Goal: Task Accomplishment & Management: Use online tool/utility

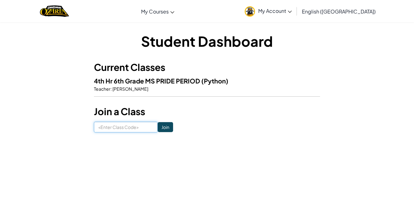
click at [131, 128] on input at bounding box center [126, 127] width 64 height 11
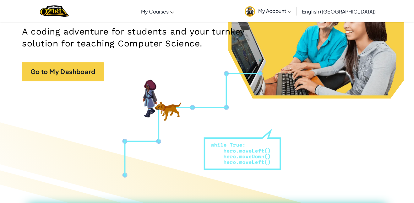
scroll to position [101, 0]
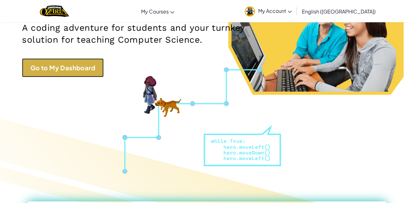
click at [78, 61] on link "Go to My Dashboard" at bounding box center [63, 67] width 82 height 19
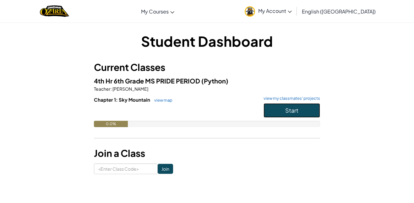
click at [295, 108] on span "Start" at bounding box center [291, 110] width 13 height 7
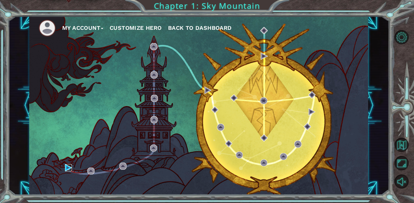
click at [68, 168] on img at bounding box center [68, 167] width 7 height 7
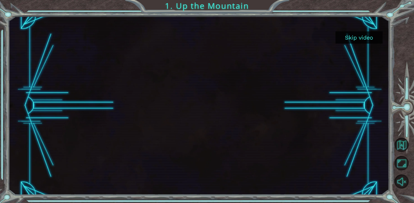
click at [359, 37] on button "Skip video" at bounding box center [359, 37] width 47 height 12
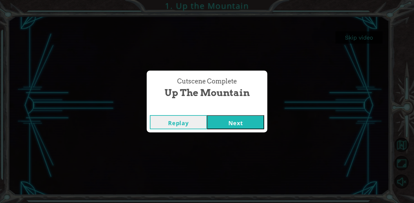
click at [226, 123] on button "Next" at bounding box center [235, 122] width 57 height 14
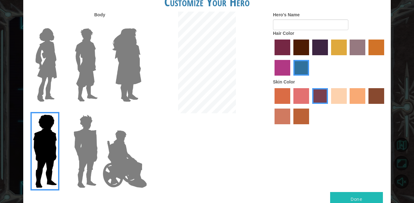
click at [128, 171] on img at bounding box center [124, 159] width 49 height 63
click at [141, 111] on input "Hero Jamie" at bounding box center [141, 111] width 0 height 0
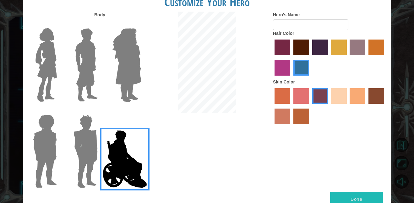
click at [31, 65] on label at bounding box center [43, 65] width 31 height 79
click at [59, 24] on input "Hero Connie" at bounding box center [59, 24] width 0 height 0
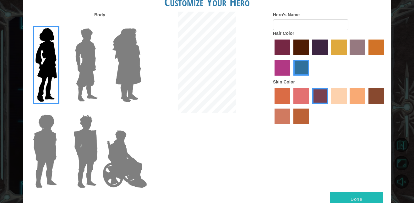
click at [96, 60] on img at bounding box center [86, 65] width 28 height 79
click at [100, 24] on input "Hero Lars" at bounding box center [100, 24] width 0 height 0
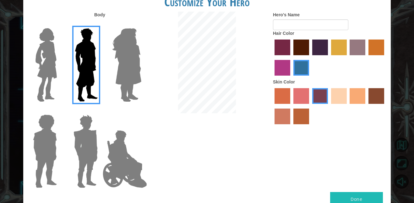
click at [54, 140] on img at bounding box center [44, 151] width 29 height 79
click at [59, 111] on input "Hero Steven" at bounding box center [59, 111] width 0 height 0
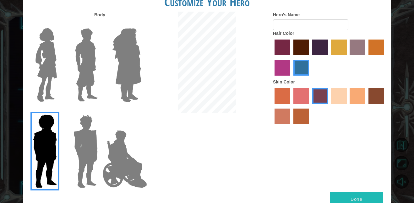
click at [80, 145] on img at bounding box center [85, 151] width 29 height 79
click at [100, 111] on input "Hero Garnet" at bounding box center [100, 111] width 0 height 0
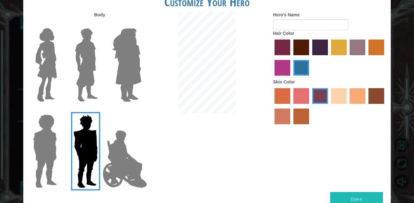
click at [55, 142] on img at bounding box center [44, 151] width 29 height 79
click at [59, 111] on input "Hero Steven" at bounding box center [59, 111] width 0 height 0
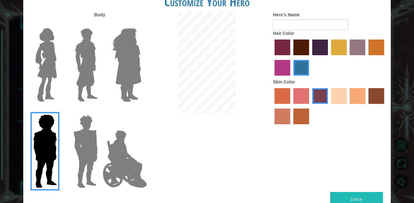
click at [116, 142] on img at bounding box center [124, 159] width 49 height 63
click at [141, 111] on input "Hero Jamie" at bounding box center [141, 111] width 0 height 0
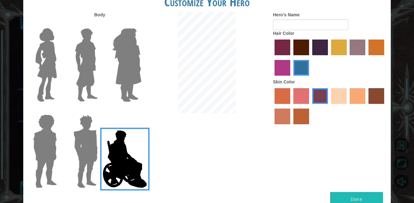
click at [86, 79] on img at bounding box center [86, 65] width 28 height 79
click at [100, 24] on input "Hero Lars" at bounding box center [100, 24] width 0 height 0
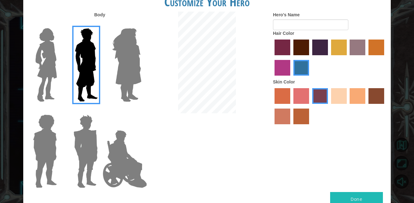
click at [302, 47] on label "maroon hair color" at bounding box center [301, 48] width 16 height 16
click at [291, 58] on input "maroon hair color" at bounding box center [291, 58] width 0 height 0
click at [383, 48] on label "gold drop hair color" at bounding box center [377, 48] width 16 height 16
click at [366, 58] on input "gold drop hair color" at bounding box center [366, 58] width 0 height 0
click at [337, 95] on label "sandy beach skin color" at bounding box center [339, 96] width 16 height 16
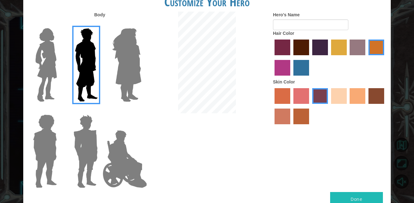
click at [329, 106] on input "sandy beach skin color" at bounding box center [329, 106] width 0 height 0
click at [358, 97] on label "tacao skin color" at bounding box center [358, 96] width 16 height 16
click at [348, 106] on input "tacao skin color" at bounding box center [348, 106] width 0 height 0
click at [339, 93] on label "sandy beach skin color" at bounding box center [339, 96] width 16 height 16
click at [329, 106] on input "sandy beach skin color" at bounding box center [329, 106] width 0 height 0
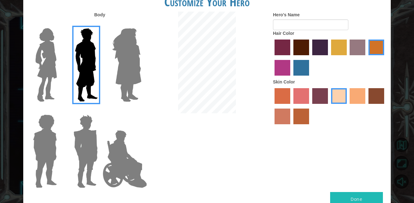
click at [304, 95] on label "froly skin color" at bounding box center [301, 96] width 16 height 16
click at [291, 106] on input "froly skin color" at bounding box center [291, 106] width 0 height 0
click at [380, 96] on label "karma skin color" at bounding box center [377, 96] width 16 height 16
click at [366, 106] on input "karma skin color" at bounding box center [366, 106] width 0 height 0
click at [318, 94] on label "tosca skin color" at bounding box center [320, 96] width 16 height 16
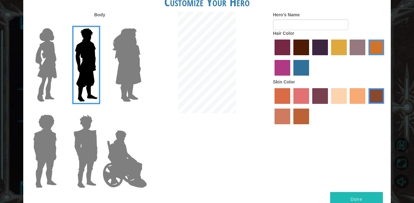
click at [310, 106] on input "tosca skin color" at bounding box center [310, 106] width 0 height 0
click at [341, 93] on label "sandy beach skin color" at bounding box center [339, 96] width 16 height 16
click at [329, 106] on input "sandy beach skin color" at bounding box center [329, 106] width 0 height 0
click at [360, 197] on button "Done" at bounding box center [356, 199] width 53 height 14
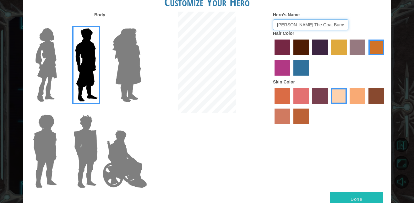
type input "[PERSON_NAME] The Goat Burns"
click at [128, 202] on div "Done" at bounding box center [207, 203] width 368 height 22
click at [131, 70] on img at bounding box center [127, 65] width 34 height 79
click at [141, 24] on input "Hero Amethyst" at bounding box center [141, 24] width 0 height 0
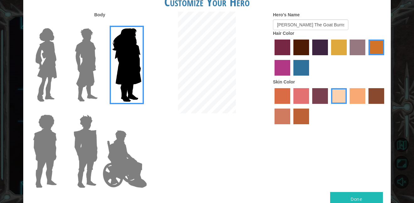
click at [118, 201] on div "Done" at bounding box center [207, 203] width 368 height 22
click at [135, 190] on img at bounding box center [124, 159] width 49 height 63
click at [141, 111] on input "Hero Jamie" at bounding box center [141, 111] width 0 height 0
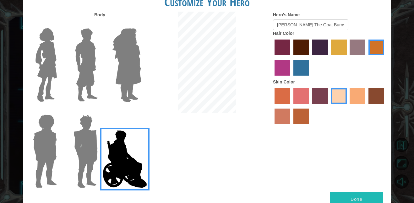
click at [135, 76] on img at bounding box center [127, 65] width 34 height 79
click at [141, 24] on input "Hero Amethyst" at bounding box center [141, 24] width 0 height 0
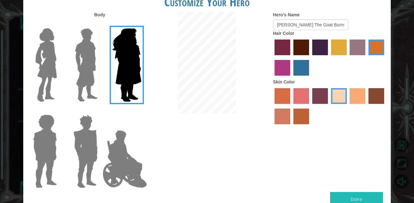
click at [85, 114] on img at bounding box center [85, 151] width 29 height 79
click at [100, 111] on input "Hero Garnet" at bounding box center [100, 111] width 0 height 0
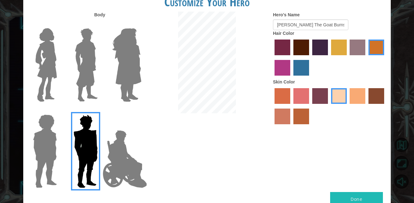
click at [94, 68] on img at bounding box center [86, 65] width 28 height 79
click at [100, 24] on input "Hero Lars" at bounding box center [100, 24] width 0 height 0
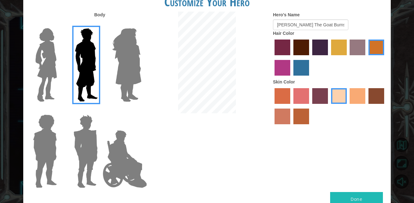
click at [362, 197] on button "Done" at bounding box center [356, 199] width 53 height 14
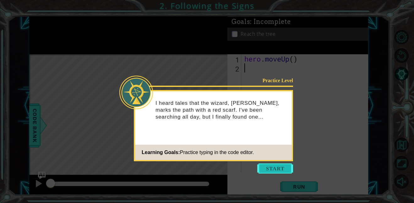
click at [276, 168] on button "Start" at bounding box center [275, 169] width 36 height 10
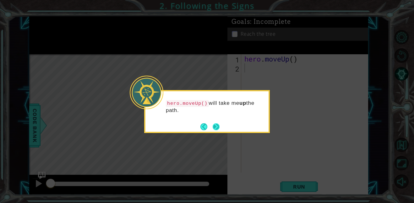
click at [214, 125] on button "Next" at bounding box center [216, 127] width 8 height 8
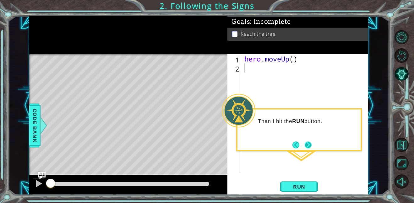
click at [311, 147] on button "Next" at bounding box center [307, 144] width 7 height 7
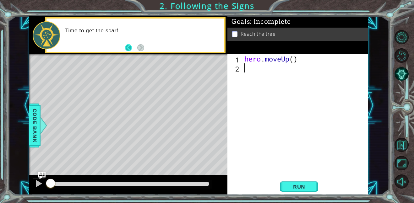
click at [128, 48] on button "Back" at bounding box center [131, 47] width 12 height 7
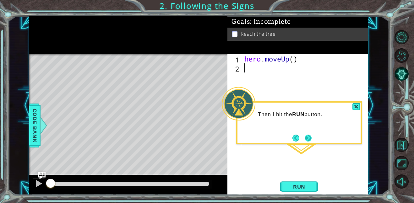
click at [308, 143] on div "Then I hit the RUN button." at bounding box center [299, 122] width 126 height 43
click at [309, 140] on button "Next" at bounding box center [308, 138] width 7 height 7
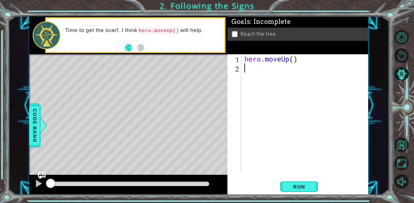
type textarea "hero.moveUp()"
click at [309, 185] on span "Run" at bounding box center [299, 187] width 25 height 6
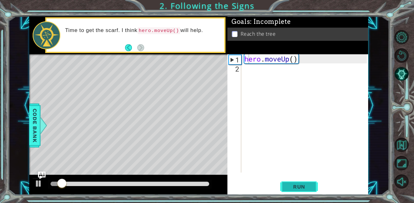
click at [309, 185] on span "Run" at bounding box center [299, 187] width 25 height 6
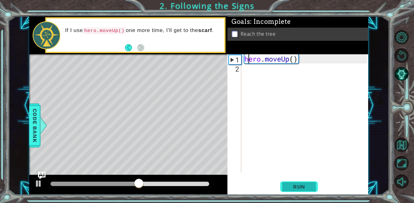
click at [306, 186] on span "Run" at bounding box center [299, 187] width 25 height 6
click at [291, 59] on div "hero . moveUp ( )" at bounding box center [306, 122] width 127 height 137
click at [247, 66] on div "hero . moveUp ( )" at bounding box center [306, 122] width 127 height 137
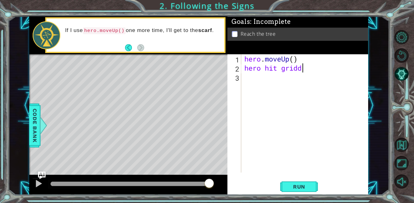
scroll to position [0, 3]
click at [301, 185] on span "Run" at bounding box center [299, 187] width 25 height 6
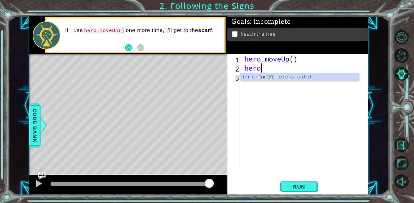
scroll to position [0, 0]
type textarea "h"
type textarea "hero.moveUp()"
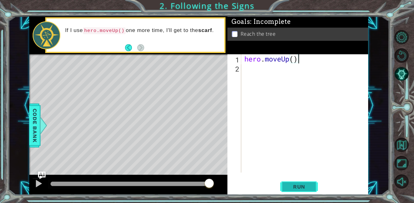
click at [297, 182] on button "Run" at bounding box center [299, 187] width 38 height 14
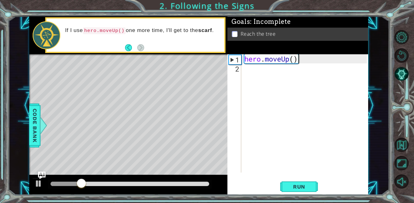
click at [243, 69] on div "hero . moveUp ( )" at bounding box center [306, 122] width 127 height 137
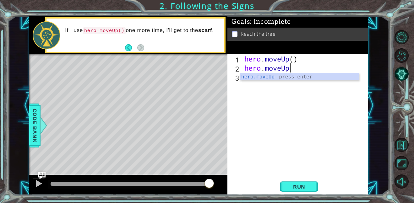
scroll to position [0, 2]
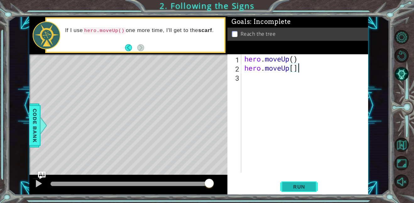
type textarea "hero.moveUp[]"
click at [309, 186] on span "Run" at bounding box center [299, 187] width 25 height 6
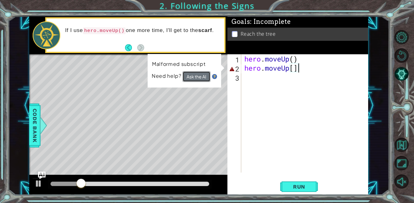
click at [193, 76] on button "Ask the AI" at bounding box center [197, 76] width 28 height 11
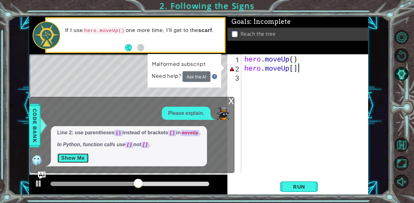
click at [75, 158] on button "Show Me" at bounding box center [73, 158] width 32 height 10
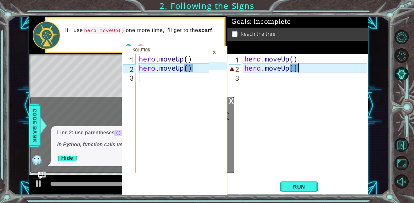
type textarea "hero.moveUp()"
click at [191, 58] on div "hero . moveUp ( ) hero . moveUp ( )" at bounding box center [175, 122] width 74 height 137
click at [195, 71] on div "hero . moveUp ( ) hero . moveUp ( )" at bounding box center [175, 122] width 74 height 137
click at [312, 182] on button "Run" at bounding box center [299, 187] width 38 height 14
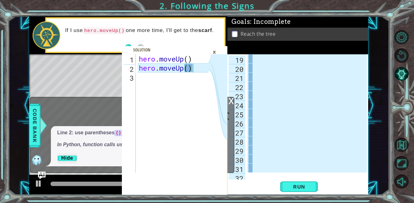
scroll to position [191, 0]
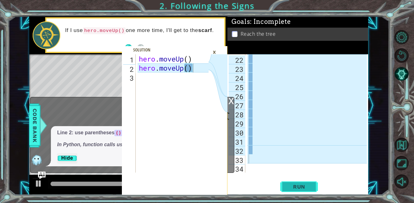
click at [304, 188] on span "Run" at bounding box center [299, 187] width 25 height 6
click at [115, 80] on div "Level Map" at bounding box center [174, 146] width 290 height 185
click at [213, 54] on div "×" at bounding box center [215, 52] width 10 height 11
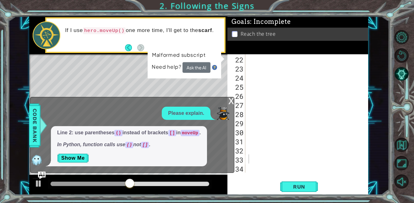
click at [190, 110] on p "Please explain." at bounding box center [186, 113] width 36 height 7
click at [228, 100] on div "x" at bounding box center [231, 100] width 6 height 6
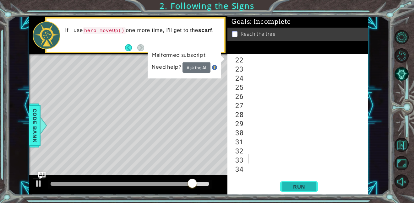
click at [305, 186] on span "Run" at bounding box center [299, 187] width 25 height 6
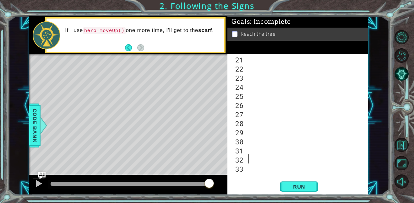
scroll to position [0, 0]
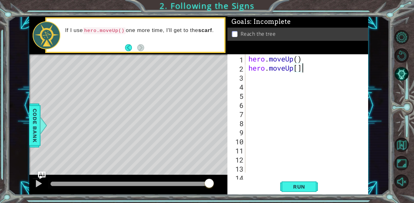
click at [302, 70] on div "hero . moveUp ( ) hero . moveUp [ ]" at bounding box center [308, 122] width 123 height 137
type textarea "hero.moveUp"
type textarea "h"
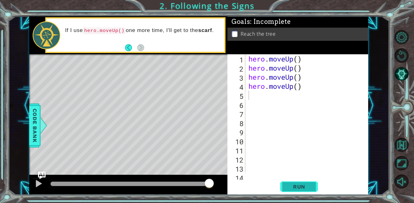
click at [301, 189] on span "Run" at bounding box center [299, 187] width 25 height 6
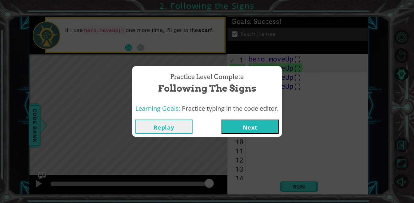
click at [249, 128] on button "Next" at bounding box center [250, 127] width 57 height 14
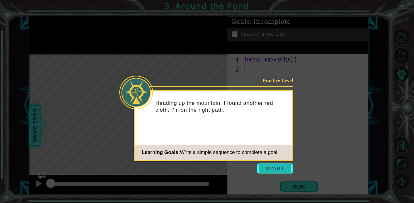
click at [263, 165] on button "Start" at bounding box center [275, 169] width 36 height 10
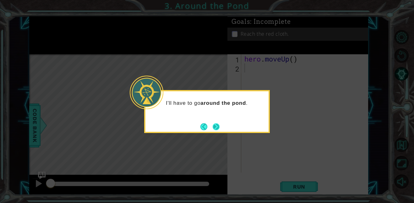
click at [218, 125] on button "Next" at bounding box center [216, 127] width 8 height 8
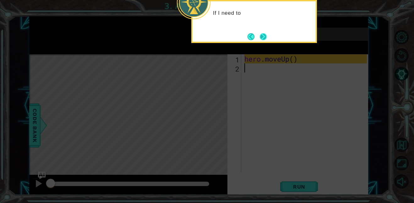
click at [262, 38] on button "Next" at bounding box center [263, 36] width 10 height 10
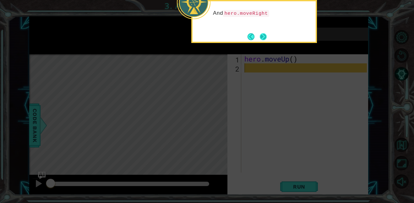
click at [263, 33] on button "Next" at bounding box center [263, 36] width 7 height 7
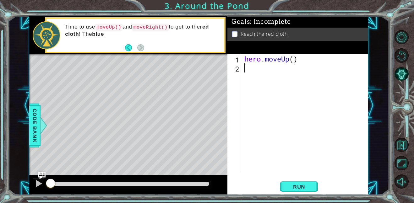
type textarea "h"
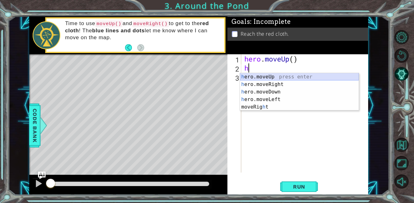
click at [266, 76] on div "h ero.moveUp press enter h ero.moveRight press enter h ero.moveDown press enter…" at bounding box center [299, 99] width 119 height 53
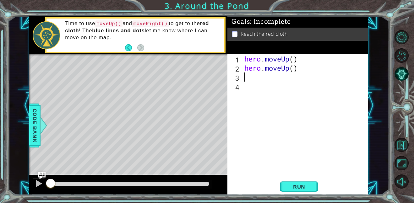
type textarea "h"
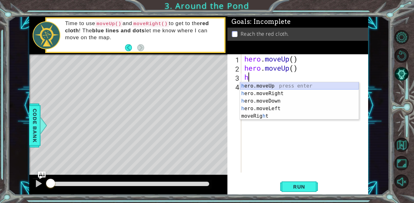
click at [277, 84] on div "h ero.moveUp press enter h ero.moveRight press enter h ero.moveDown press enter…" at bounding box center [299, 108] width 119 height 53
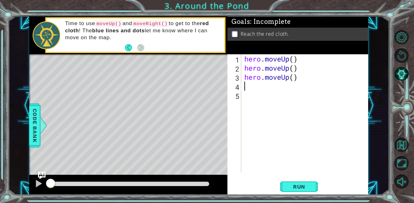
type textarea "h"
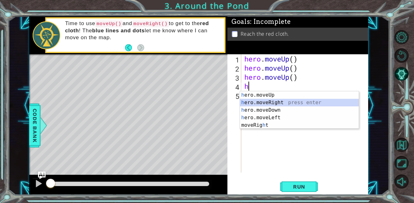
click at [282, 101] on div "h ero.moveUp press enter h ero.moveRight press enter h ero.moveDown press enter…" at bounding box center [299, 117] width 119 height 53
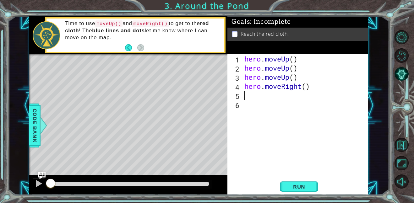
type textarea "h"
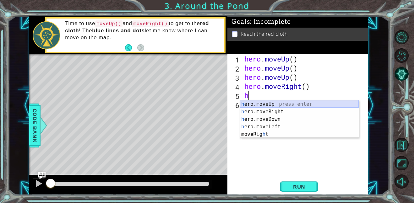
click at [274, 103] on div "h ero.moveUp press enter h ero.moveRight press enter h ero.moveDown press enter…" at bounding box center [299, 127] width 119 height 53
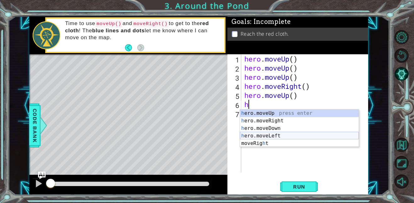
click at [273, 136] on div "h ero.moveUp press enter h ero.moveRight press enter h ero.moveDown press enter…" at bounding box center [299, 136] width 119 height 53
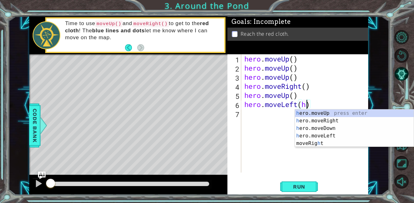
scroll to position [0, 3]
click at [307, 112] on div "h ero.moveUp press enter h ero.moveRight press enter h ero.moveDown press enter…" at bounding box center [354, 136] width 119 height 53
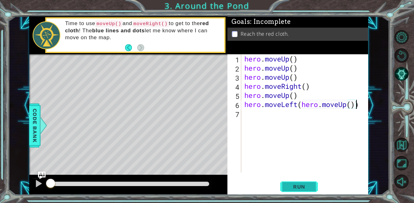
type textarea "hero.moveLeft(hero.moveUp())"
click at [315, 185] on button "Run" at bounding box center [299, 187] width 38 height 14
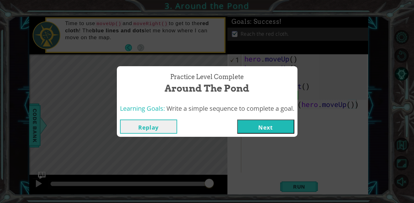
click at [286, 125] on button "Next" at bounding box center [265, 127] width 57 height 14
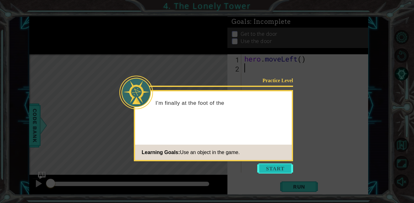
click at [278, 169] on button "Start" at bounding box center [275, 169] width 36 height 10
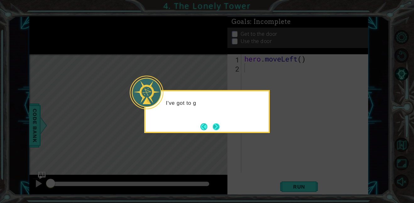
click at [216, 129] on button "Next" at bounding box center [216, 127] width 10 height 10
click at [217, 127] on button "Next" at bounding box center [216, 127] width 8 height 8
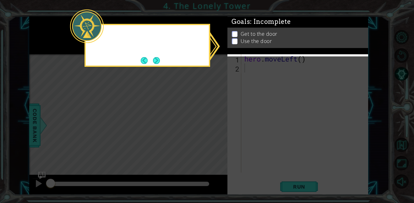
click at [217, 127] on icon at bounding box center [207, 101] width 414 height 203
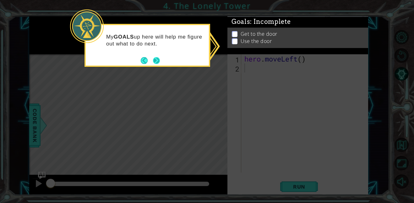
click at [156, 58] on button "Next" at bounding box center [156, 60] width 9 height 9
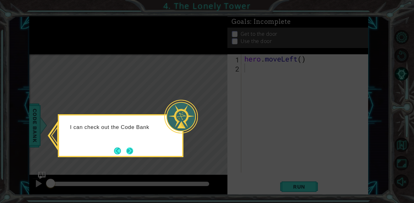
click at [127, 148] on button "Next" at bounding box center [130, 151] width 8 height 8
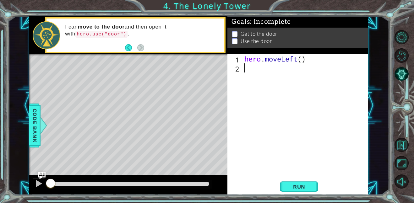
type textarea "h"
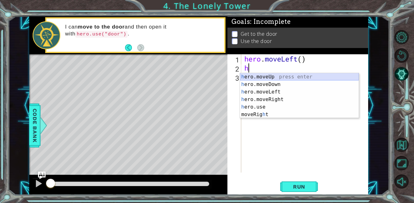
click at [265, 76] on div "h ero.moveUp press enter h ero.moveDown press enter h ero.moveLeft press enter …" at bounding box center [299, 103] width 119 height 60
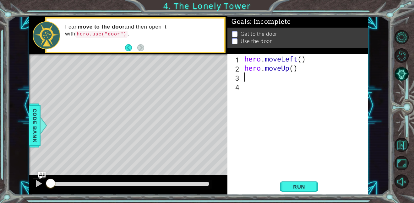
type textarea "h"
click at [264, 76] on div "hero . moveLeft ( ) hero . moveUp ( ) h" at bounding box center [306, 122] width 127 height 137
type textarea "h"
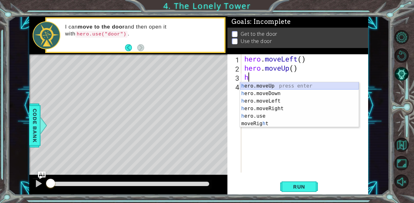
click at [259, 85] on div "h ero.moveUp press enter h ero.moveDown press enter h ero.moveLeft press enter …" at bounding box center [299, 112] width 119 height 60
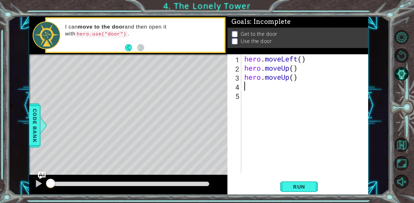
type textarea "h"
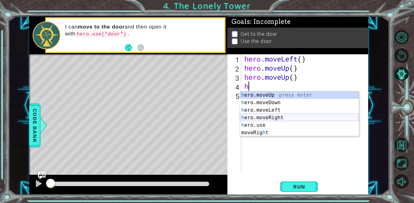
click at [270, 118] on div "h ero.moveUp press enter h ero.moveDown press enter h ero.moveLeft press enter …" at bounding box center [299, 121] width 119 height 60
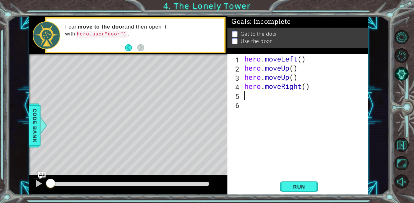
type textarea "h"
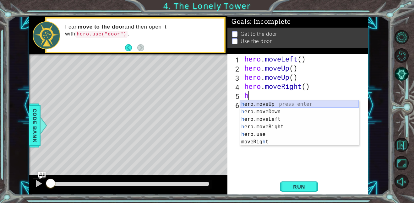
click at [270, 105] on div "h ero.moveUp press enter h ero.moveDown press enter h ero.moveLeft press enter …" at bounding box center [299, 131] width 119 height 60
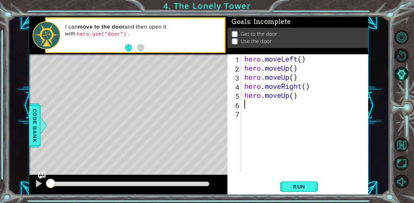
type textarea "h"
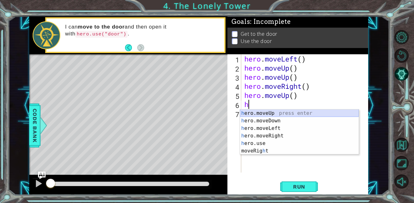
click at [268, 115] on div "h ero.moveUp press enter h ero.moveDown press enter h ero.moveLeft press enter …" at bounding box center [299, 140] width 119 height 60
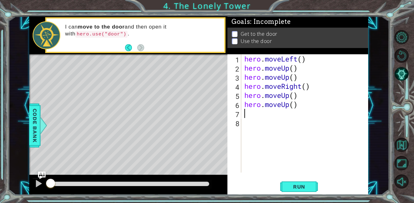
type textarea "h"
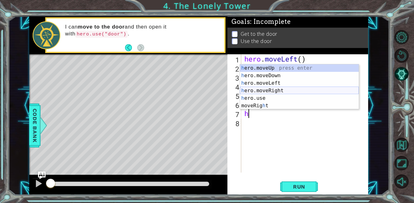
click at [264, 91] on div "h ero.moveUp press enter h ero.moveDown press enter h ero.moveLeft press enter …" at bounding box center [299, 94] width 119 height 60
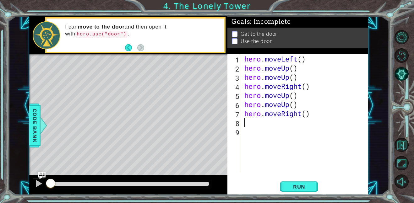
type textarea "h"
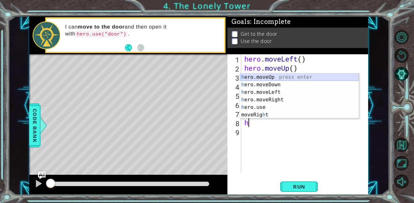
click at [283, 77] on div "h ero.moveUp press enter h ero.moveDown press enter h ero.moveLeft press enter …" at bounding box center [299, 104] width 119 height 60
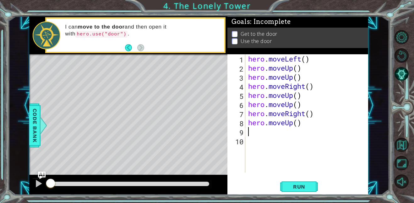
type textarea "h"
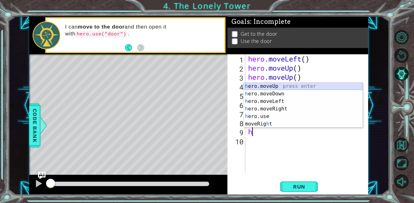
click at [278, 84] on div "h ero.moveUp press enter h ero.moveDown press enter h ero.moveLeft press enter …" at bounding box center [303, 113] width 119 height 60
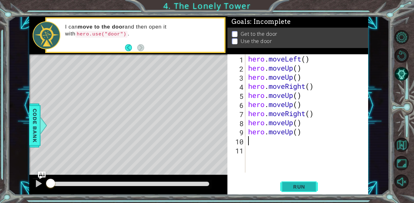
click at [300, 184] on span "Run" at bounding box center [299, 187] width 25 height 6
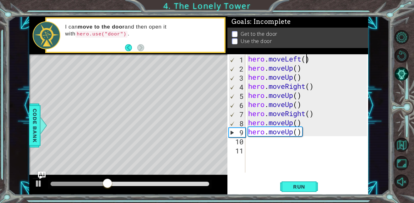
click at [308, 61] on div "hero . moveLeft ( ) hero . moveUp ( ) hero . moveUp ( ) hero . moveRight ( ) he…" at bounding box center [308, 122] width 123 height 137
click at [232, 134] on div "9" at bounding box center [237, 132] width 16 height 9
click at [295, 186] on span "Run" at bounding box center [299, 187] width 25 height 6
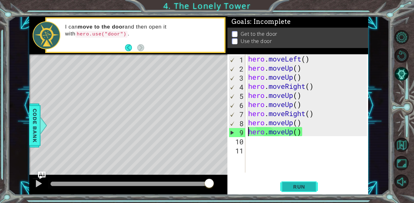
click at [295, 186] on span "Run" at bounding box center [299, 187] width 25 height 6
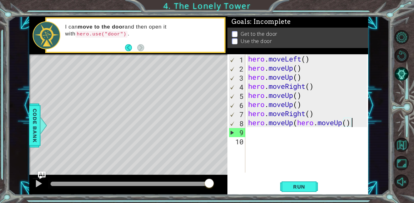
click at [352, 120] on div "hero . moveLeft ( ) hero . moveUp ( ) hero . moveUp ( ) hero . moveRight ( ) he…" at bounding box center [308, 122] width 123 height 137
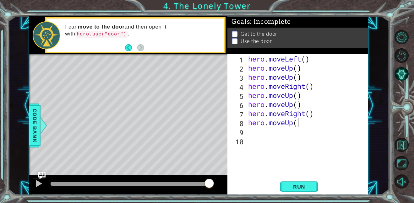
type textarea "hero.moveUp"
type textarea "h"
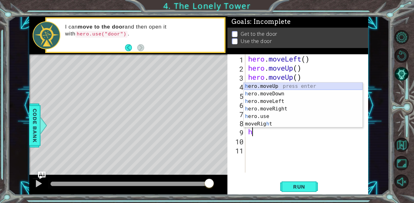
click at [286, 88] on div "h ero.moveUp press enter h ero.moveDown press enter h ero.moveLeft press enter …" at bounding box center [303, 113] width 119 height 60
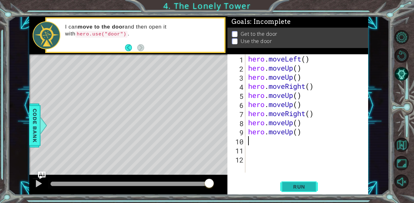
click at [302, 187] on span "Run" at bounding box center [299, 187] width 25 height 6
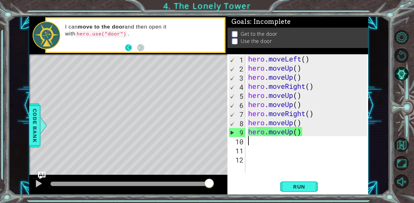
click at [129, 48] on button "Back" at bounding box center [131, 47] width 12 height 7
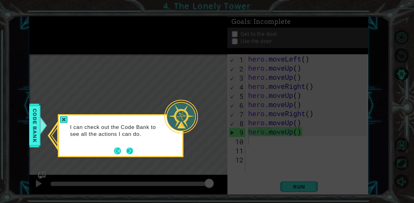
click at [126, 150] on button "Next" at bounding box center [130, 151] width 8 height 8
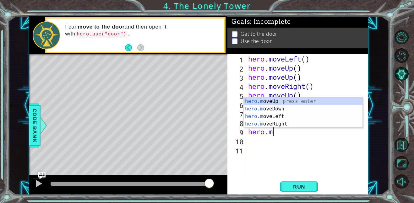
type textarea "h"
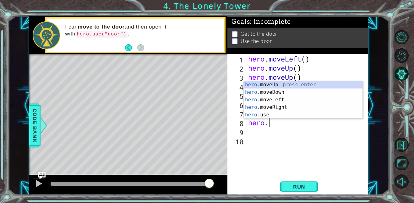
type textarea "h"
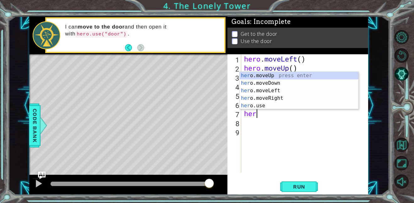
type textarea "h"
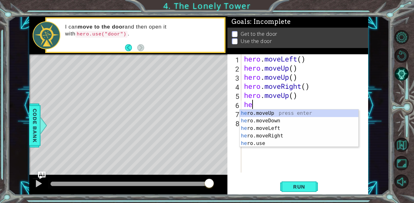
type textarea "h"
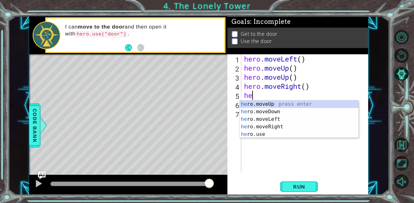
type textarea "h"
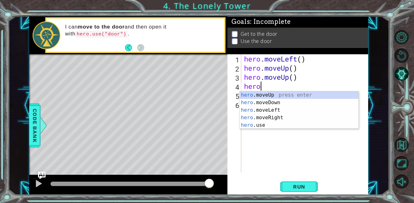
type textarea "h"
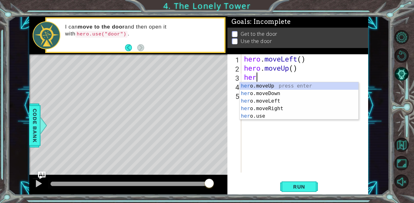
type textarea "h"
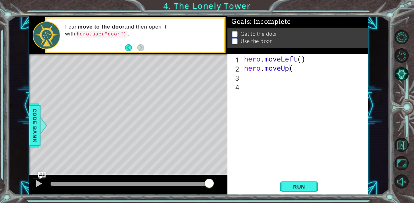
type textarea "hero.moveUp"
click at [305, 187] on span "Run" at bounding box center [299, 187] width 25 height 6
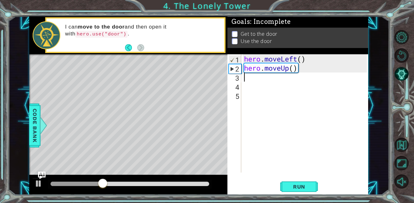
type textarea "h"
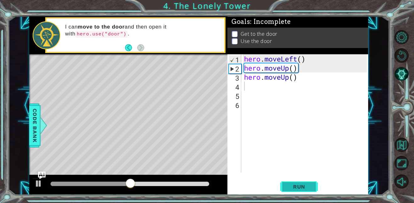
click at [303, 189] on span "Run" at bounding box center [299, 187] width 25 height 6
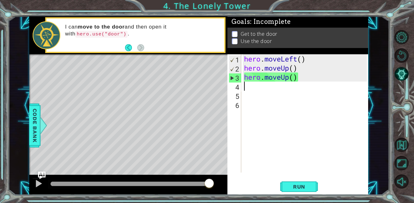
type textarea "h"
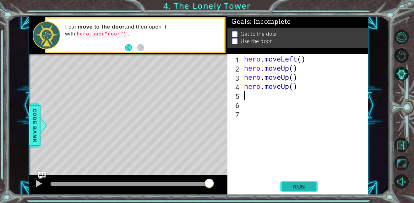
click at [307, 186] on span "Run" at bounding box center [299, 187] width 25 height 6
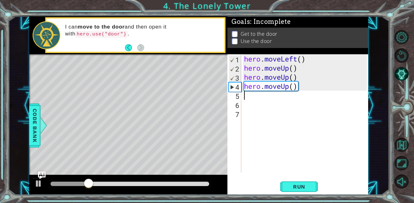
type textarea "h"
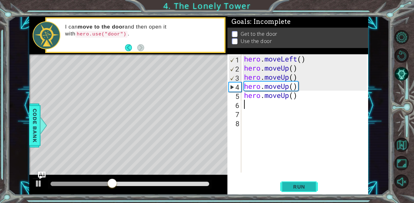
click at [298, 188] on span "Run" at bounding box center [299, 187] width 25 height 6
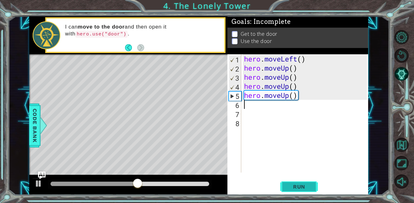
click at [304, 186] on span "Run" at bounding box center [299, 187] width 25 height 6
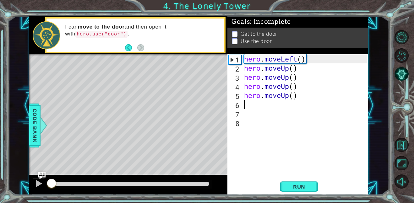
drag, startPoint x: 207, startPoint y: 187, endPoint x: -15, endPoint y: 135, distance: 228.2
click at [0, 135] on html "1 ההההההההההההההההההההההההההההההההההההההההההההההההההההההההההההההההההההההההההההה…" at bounding box center [207, 101] width 414 height 203
click at [37, 180] on div at bounding box center [39, 184] width 8 height 8
drag, startPoint x: 57, startPoint y: 181, endPoint x: 28, endPoint y: 179, distance: 29.6
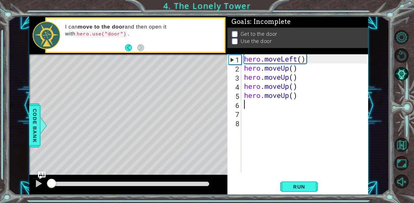
click at [28, 179] on div "1 ההההההההההההההההההההההההההההההההההההההההההההההההההההההההההההההההההההההההההההה…" at bounding box center [198, 105] width 381 height 179
click at [313, 63] on div "hero . moveLeft ( ) hero . moveUp ( ) hero . moveUp ( ) hero . moveUp ( ) hero …" at bounding box center [306, 122] width 127 height 137
type textarea "hero.moveLeft()"
click at [314, 57] on div "hero . moveLeft ( ) hero . moveUp ( ) hero . moveUp ( ) hero . moveUp ( ) hero …" at bounding box center [306, 122] width 127 height 137
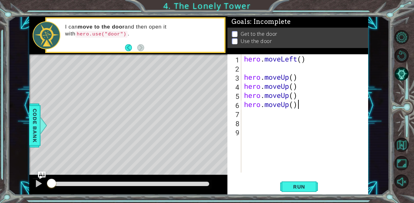
click at [323, 105] on div "hero . moveLeft ( ) hero . moveUp ( ) hero . moveUp ( ) hero . moveUp ( ) hero …" at bounding box center [306, 122] width 127 height 137
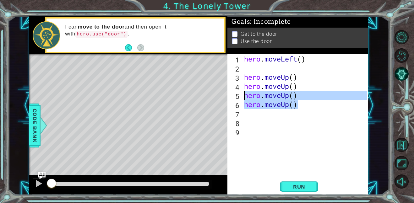
drag, startPoint x: 323, startPoint y: 105, endPoint x: 243, endPoint y: 96, distance: 80.9
click at [243, 96] on div "hero . moveLeft ( ) hero . moveUp ( ) hero . moveUp ( ) hero . moveUp ( ) hero …" at bounding box center [306, 122] width 127 height 137
type textarea "hero.moveUp() hero.moveUp()"
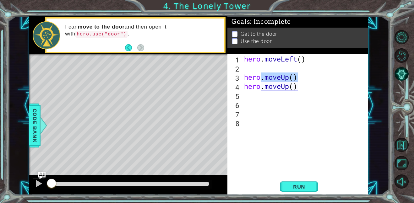
drag, startPoint x: 299, startPoint y: 79, endPoint x: 262, endPoint y: 78, distance: 36.8
click at [262, 78] on div "hero . moveLeft ( ) hero . moveUp ( ) hero . moveUp ( )" at bounding box center [306, 122] width 127 height 137
type textarea "hero.moveUp()"
click at [314, 76] on div "hero . moveLeft ( ) hero . moveUp ( ) hero . moveUp ( )" at bounding box center [305, 113] width 124 height 118
click at [302, 184] on span "Run" at bounding box center [299, 187] width 25 height 6
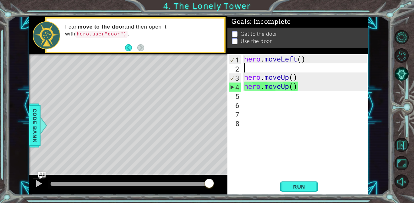
click at [253, 67] on div "hero . moveLeft ( ) hero . moveUp ( ) hero . moveUp ( )" at bounding box center [306, 122] width 127 height 137
type textarea "h"
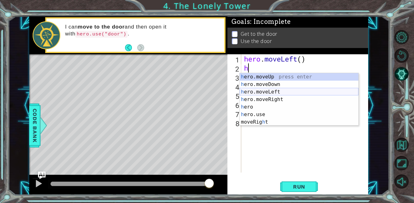
click at [268, 92] on div "h ero.moveUp press enter h ero.moveDown press enter h ero.moveLeft press enter …" at bounding box center [299, 107] width 119 height 68
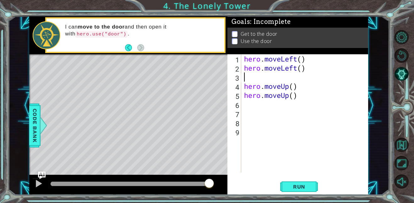
click at [247, 107] on div "hero . moveLeft ( ) hero . moveLeft ( ) hero . moveUp ( ) hero . moveUp ( )" at bounding box center [306, 122] width 127 height 137
click at [248, 73] on div "hero . moveLeft ( ) hero . moveLeft ( ) hero . moveUp ( ) hero . moveUp ( )" at bounding box center [306, 122] width 127 height 137
type textarea "r"
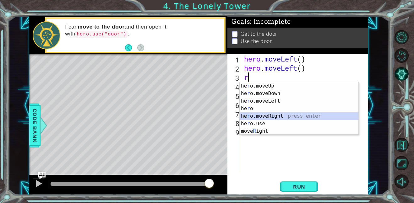
click at [276, 114] on div "he r o.moveUp press enter he r o.moveDown press enter he r o.moveLeft press ent…" at bounding box center [299, 116] width 119 height 68
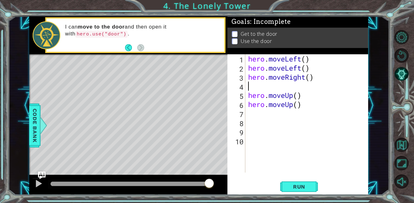
type textarea "r"
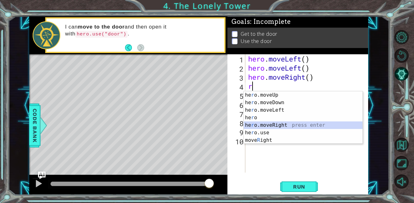
click at [270, 125] on div "he r o.moveUp press enter he r o.moveDown press enter he r o.moveLeft press ent…" at bounding box center [303, 125] width 119 height 68
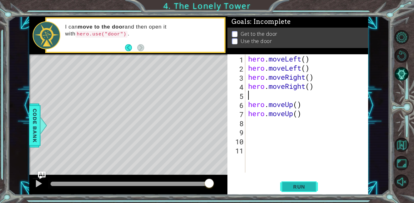
click at [297, 187] on span "Run" at bounding box center [299, 187] width 25 height 6
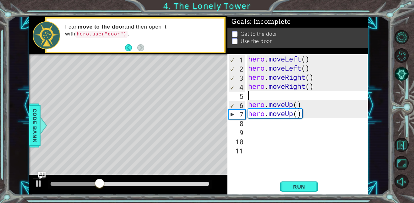
click at [314, 86] on div "hero . moveLeft ( ) hero . moveLeft ( ) hero . moveRight ( ) hero . moveRight (…" at bounding box center [308, 122] width 123 height 137
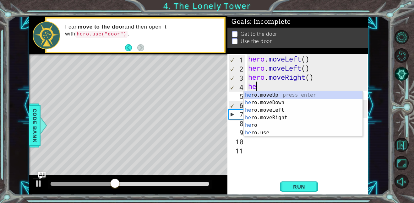
type textarea "h"
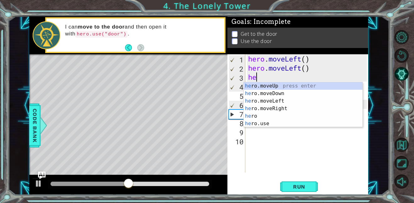
type textarea "h"
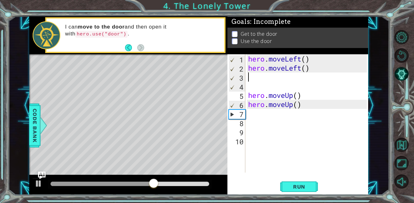
click at [251, 117] on div "hero . moveLeft ( ) hero . moveLeft ( ) hero . moveUp ( ) hero . moveUp ( )" at bounding box center [308, 122] width 123 height 137
type textarea "r"
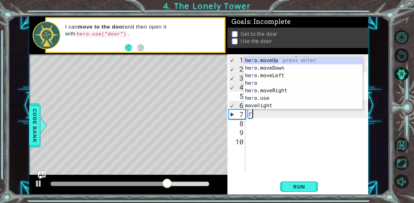
click at [249, 125] on div "hero . moveLeft ( ) hero . moveLeft ( ) hero . moveUp ( ) hero . moveUp ( ) r" at bounding box center [308, 122] width 123 height 137
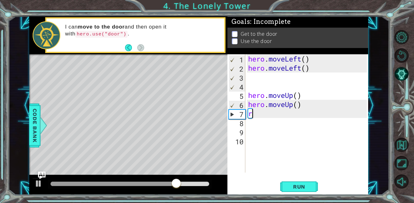
click at [252, 116] on div "hero . moveLeft ( ) hero . moveLeft ( ) hero . moveUp ( ) hero . moveUp ( ) r" at bounding box center [308, 122] width 123 height 137
type textarea "r"
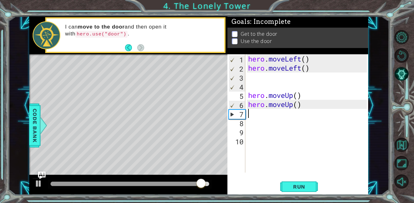
type textarea "r"
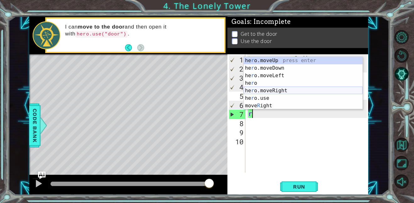
click at [280, 91] on div "he r o.moveUp press enter he r o.moveDown press enter he r o.moveLeft press ent…" at bounding box center [303, 91] width 119 height 68
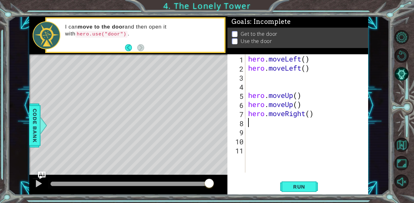
type textarea "r"
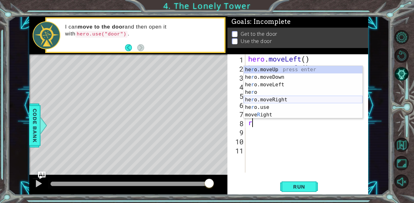
click at [280, 101] on div "he r o.moveUp press enter he r o.moveDown press enter he r o.moveLeft press ent…" at bounding box center [303, 100] width 119 height 68
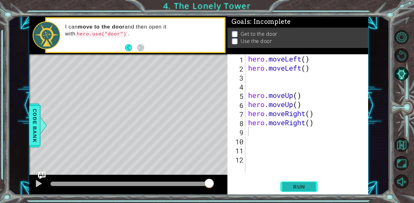
click at [293, 181] on button "Run" at bounding box center [299, 187] width 38 height 14
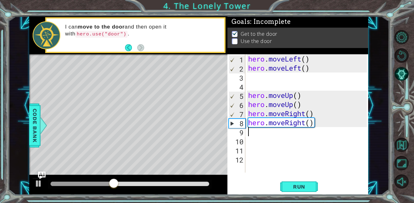
type textarea "d"
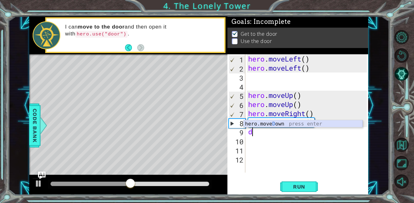
click at [283, 126] on div "hero.[PERSON_NAME] own press enter" at bounding box center [303, 131] width 119 height 23
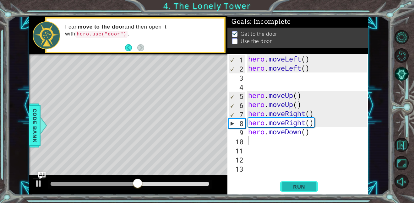
click at [310, 188] on span "Run" at bounding box center [299, 187] width 25 height 6
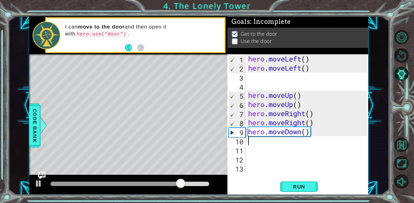
click at [314, 133] on div "hero . moveLeft ( ) hero . moveLeft ( ) hero . moveUp ( ) hero . moveUp ( ) her…" at bounding box center [308, 122] width 123 height 137
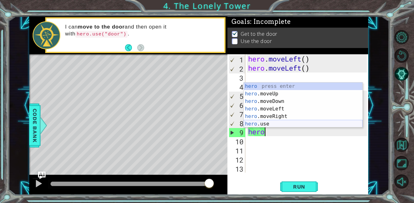
click at [271, 122] on div "hero press enter hero .moveUp press enter hero .moveDown press enter hero .move…" at bounding box center [303, 113] width 119 height 60
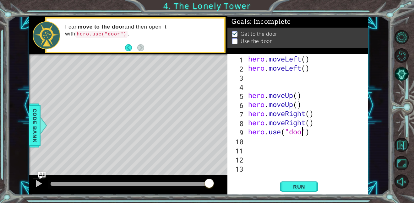
scroll to position [0, 3]
click at [302, 189] on span "Run" at bounding box center [299, 187] width 25 height 6
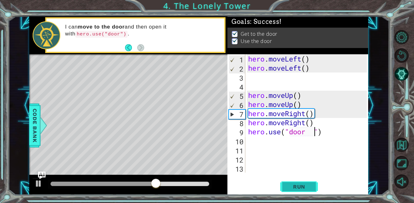
type textarea "hero.use("door ")"
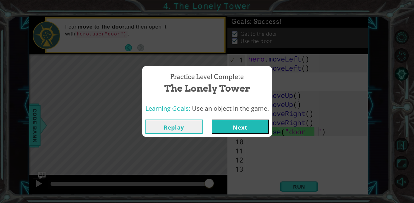
click at [252, 124] on button "Next" at bounding box center [240, 127] width 57 height 14
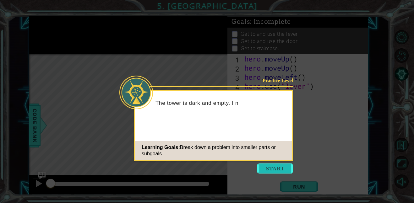
click at [274, 167] on button "Start" at bounding box center [275, 169] width 36 height 10
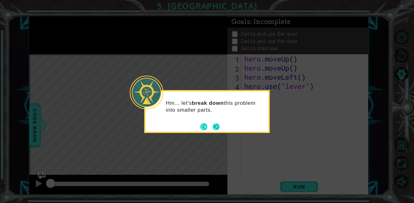
click at [213, 123] on button "Next" at bounding box center [216, 126] width 7 height 7
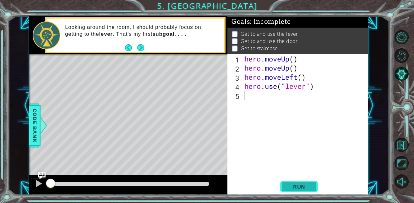
click at [302, 184] on span "Run" at bounding box center [299, 187] width 25 height 6
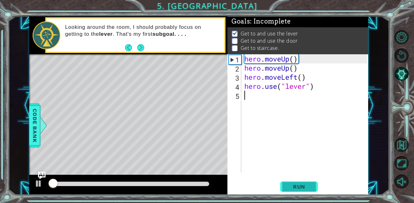
scroll to position [1, 0]
type textarea "l"
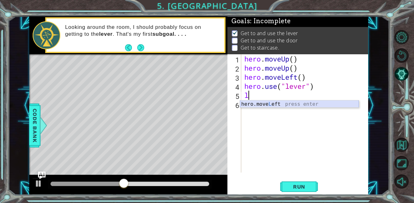
click at [274, 104] on div "hero.move L eft press enter" at bounding box center [299, 112] width 119 height 23
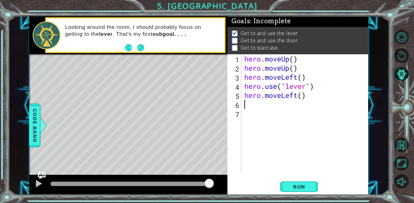
click at [274, 104] on div "hero . moveUp ( ) hero . moveUp ( ) hero . moveLeft ( ) hero . use ( "lever" ) …" at bounding box center [306, 122] width 127 height 137
click at [303, 187] on span "Run" at bounding box center [299, 187] width 25 height 6
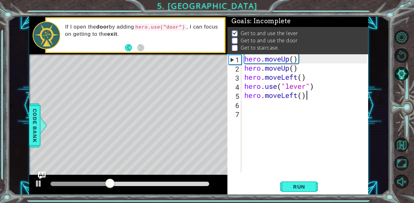
click at [307, 96] on div "hero . moveUp ( ) hero . moveUp ( ) hero . moveLeft ( ) hero . use ( "lever" ) …" at bounding box center [306, 122] width 127 height 137
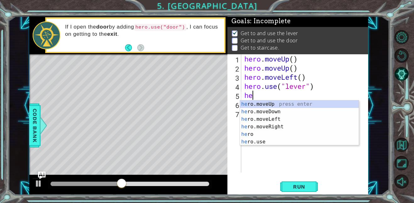
type textarea "h"
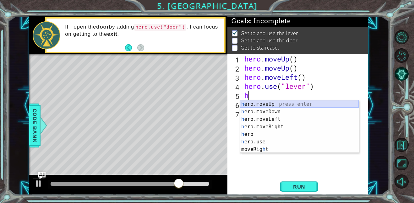
click at [280, 103] on div "h ero.moveUp press enter h ero.moveDown press enter h ero.moveLeft press enter …" at bounding box center [299, 135] width 119 height 68
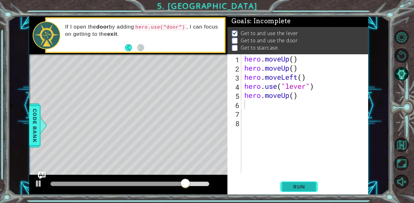
click at [297, 184] on span "Run" at bounding box center [299, 187] width 25 height 6
